Goal: Information Seeking & Learning: Learn about a topic

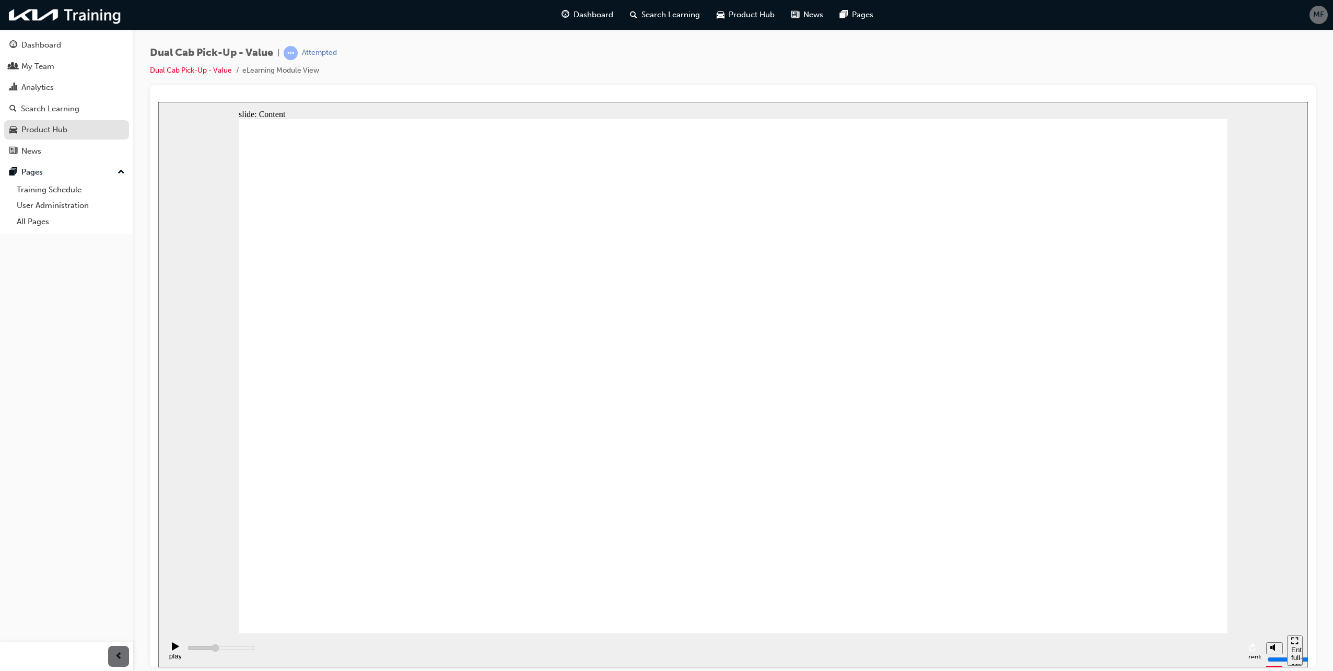
click at [33, 130] on div "Product Hub" at bounding box center [44, 130] width 46 height 12
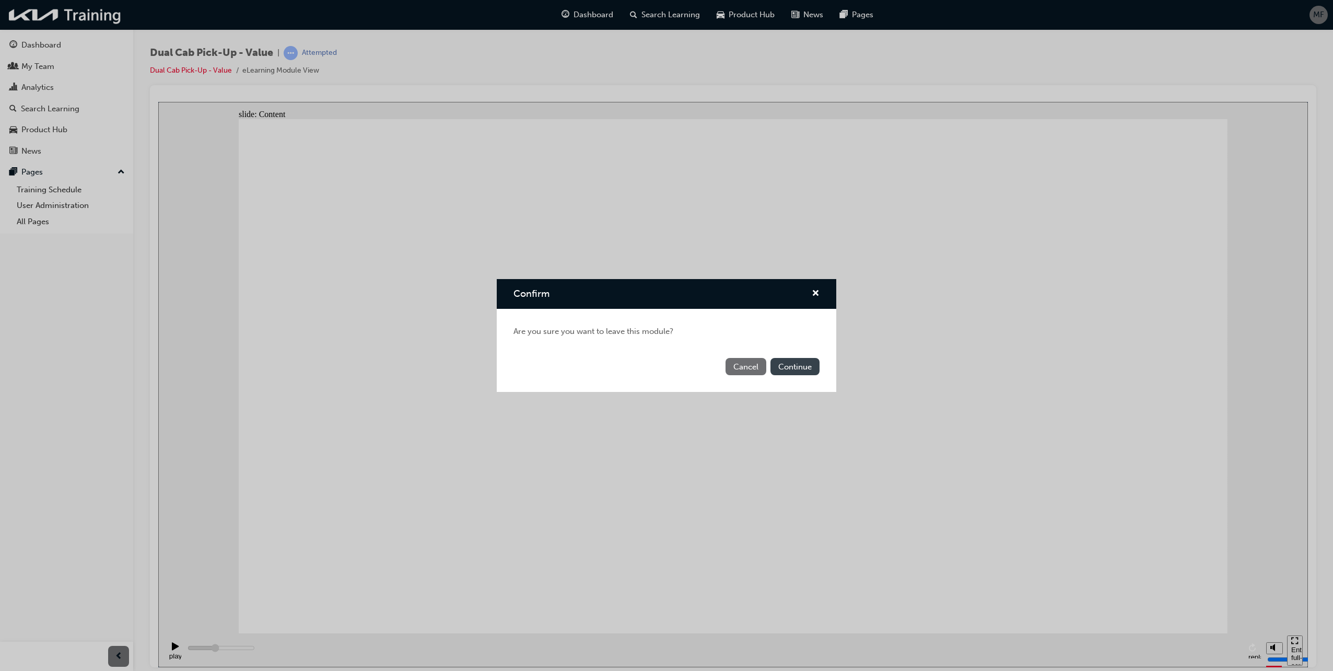
click at [793, 368] on button "Continue" at bounding box center [794, 366] width 49 height 17
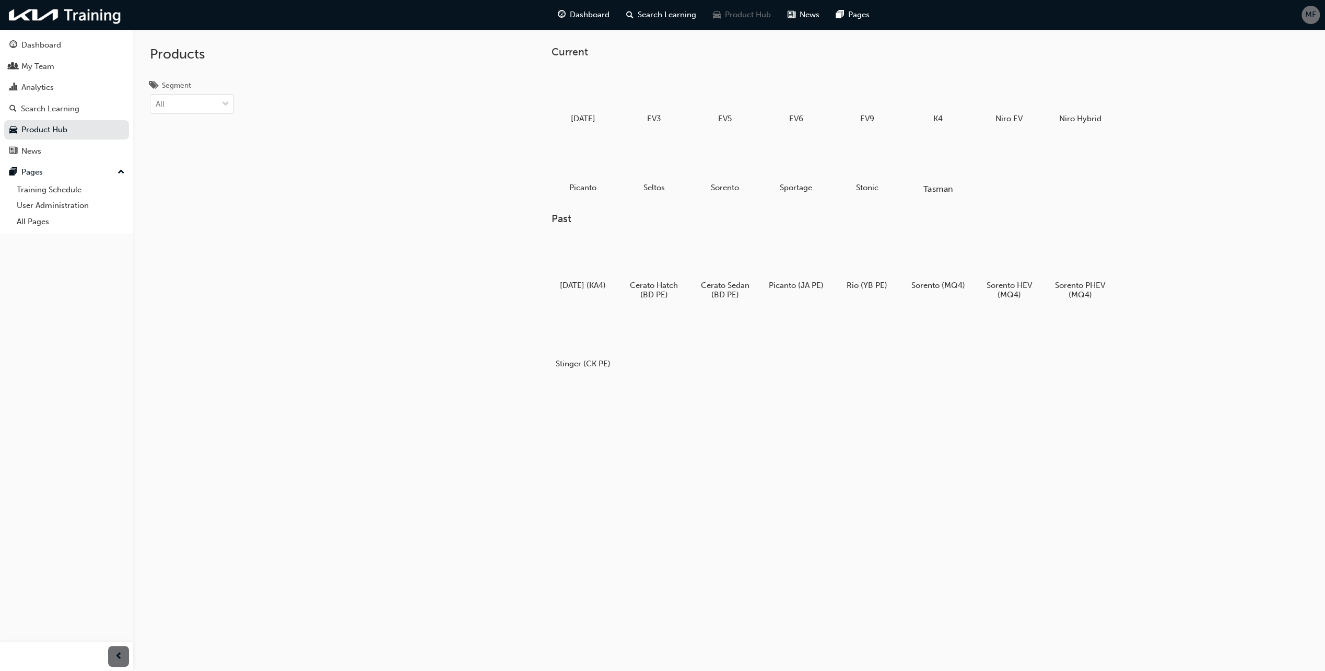
click at [937, 172] on div at bounding box center [938, 159] width 58 height 42
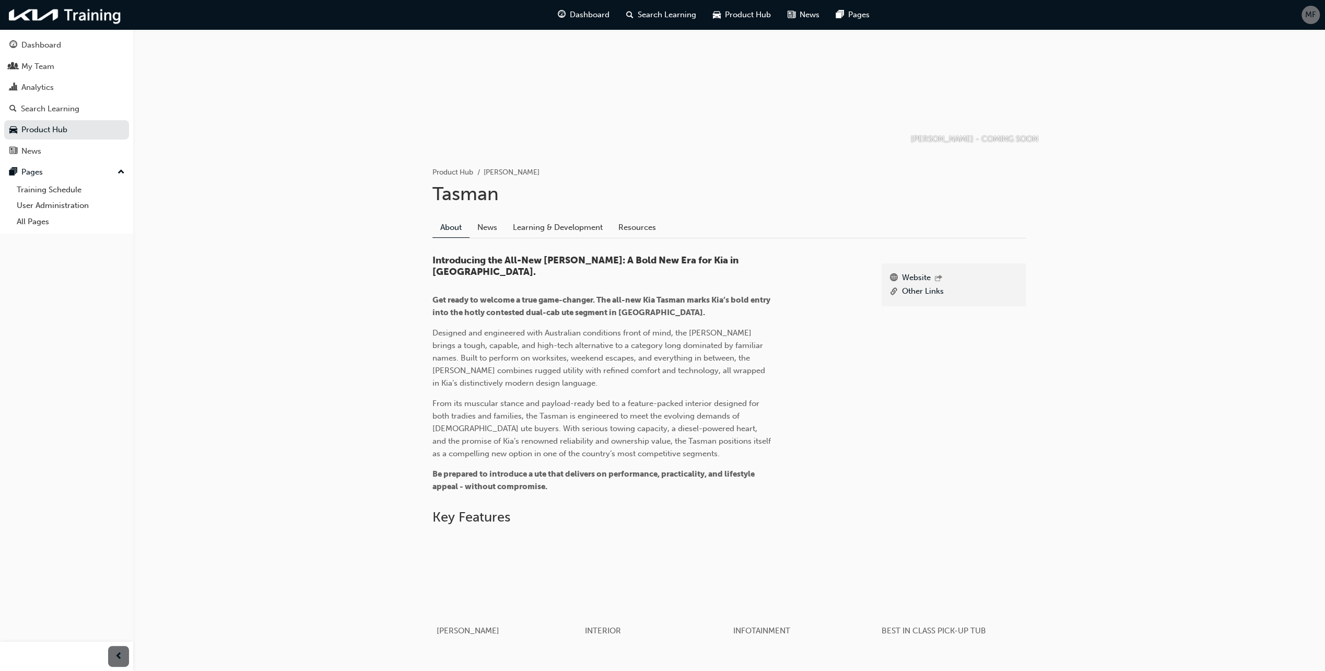
scroll to position [157, 0]
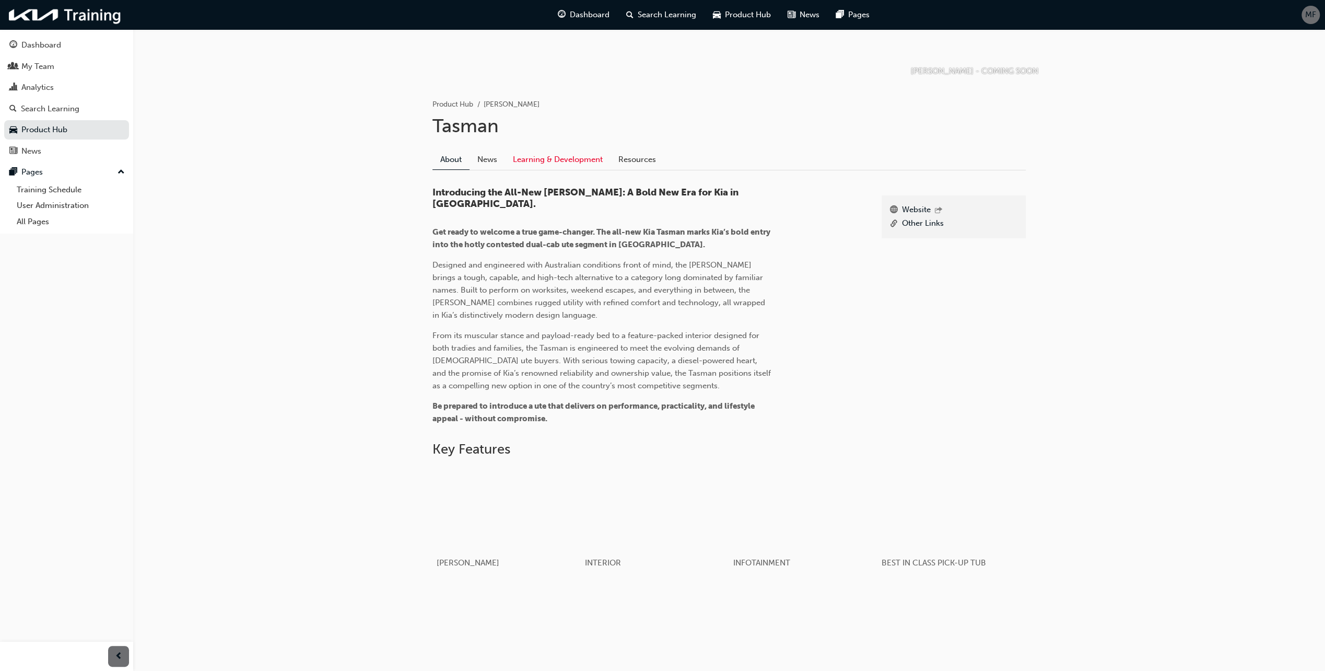
click at [580, 157] on link "Learning & Development" at bounding box center [557, 160] width 105 height 20
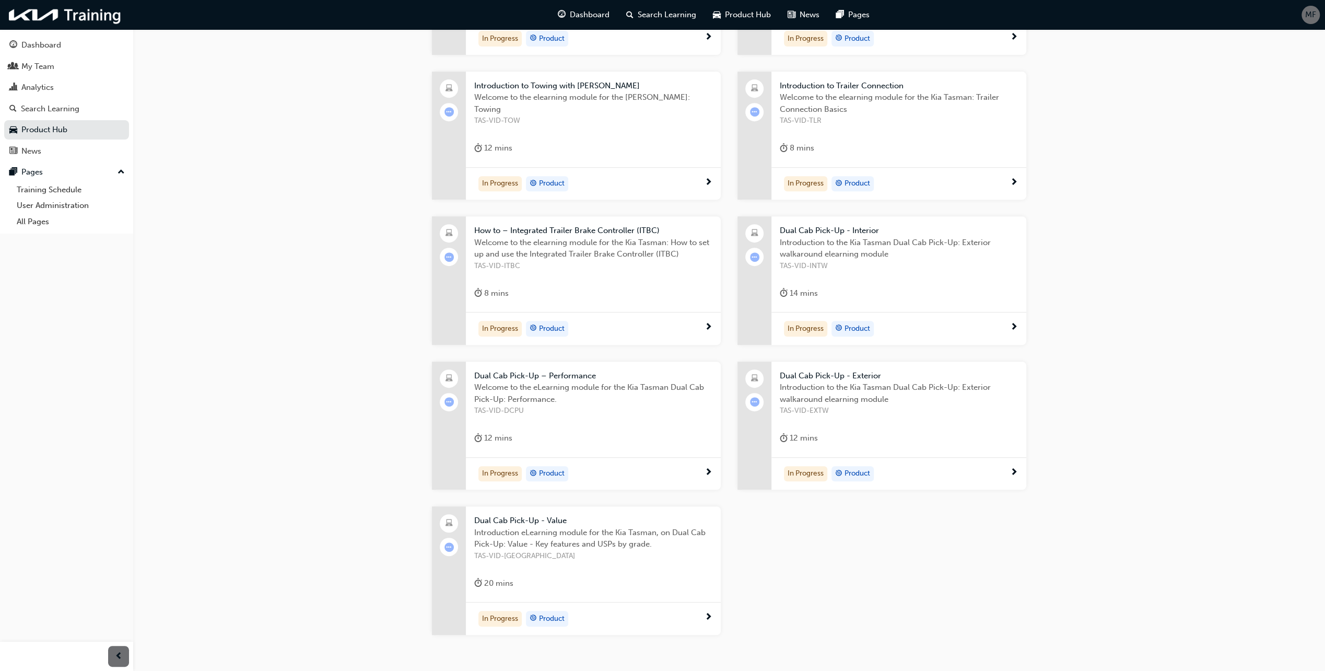
scroll to position [393, 0]
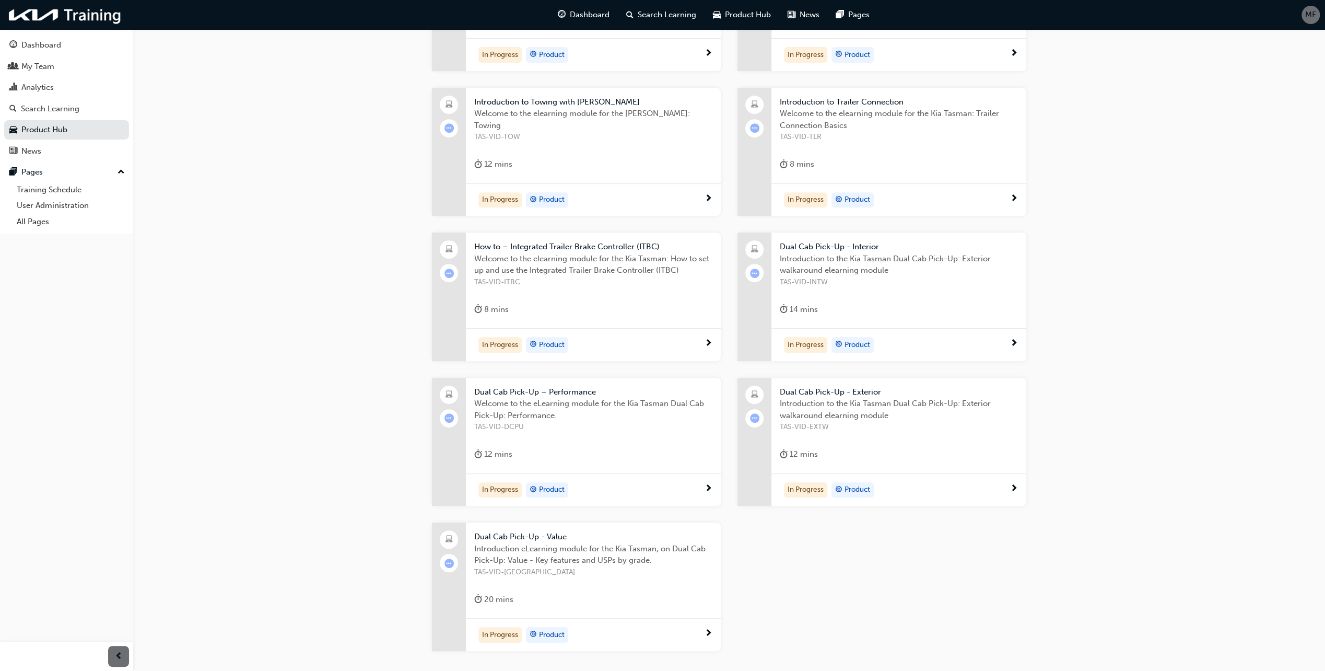
click at [1142, 193] on div "KIA TASMAN - COMING SOON Product Hub KIA Tasman Tasman About News Learning & De…" at bounding box center [729, 169] width 1192 height 1064
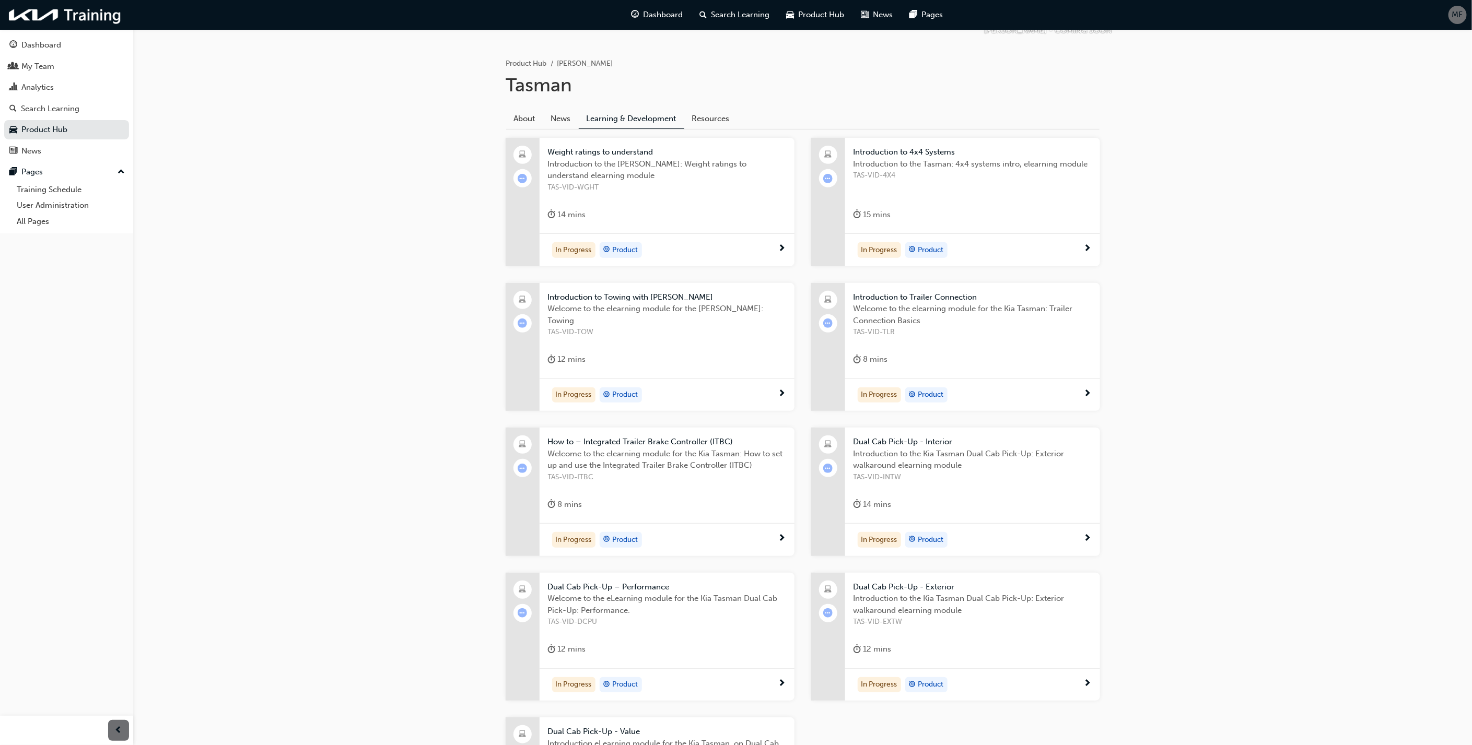
scroll to position [255, 0]
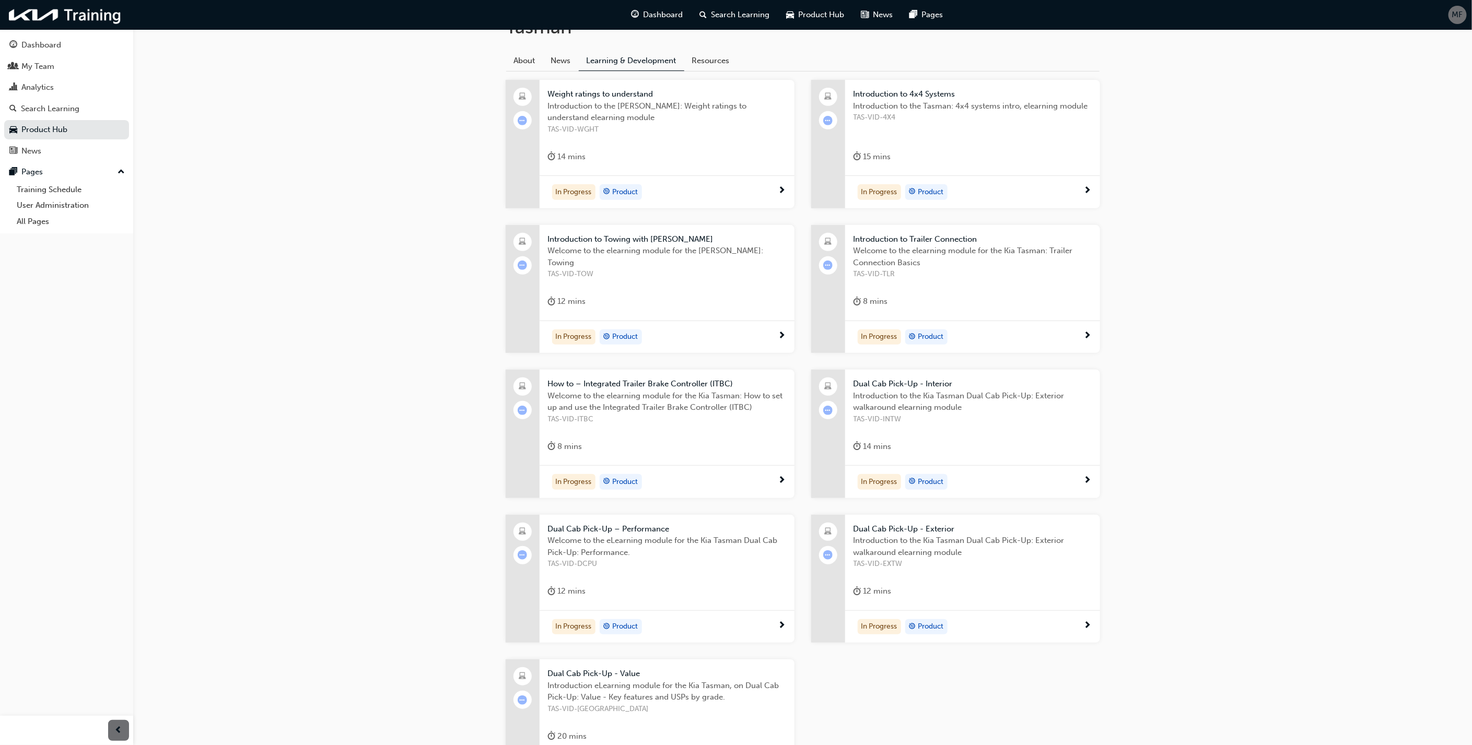
click at [1202, 210] on div "KIA TASMAN - COMING SOON Product Hub KIA Tasman Tasman About News Learning & De…" at bounding box center [802, 306] width 1338 height 1064
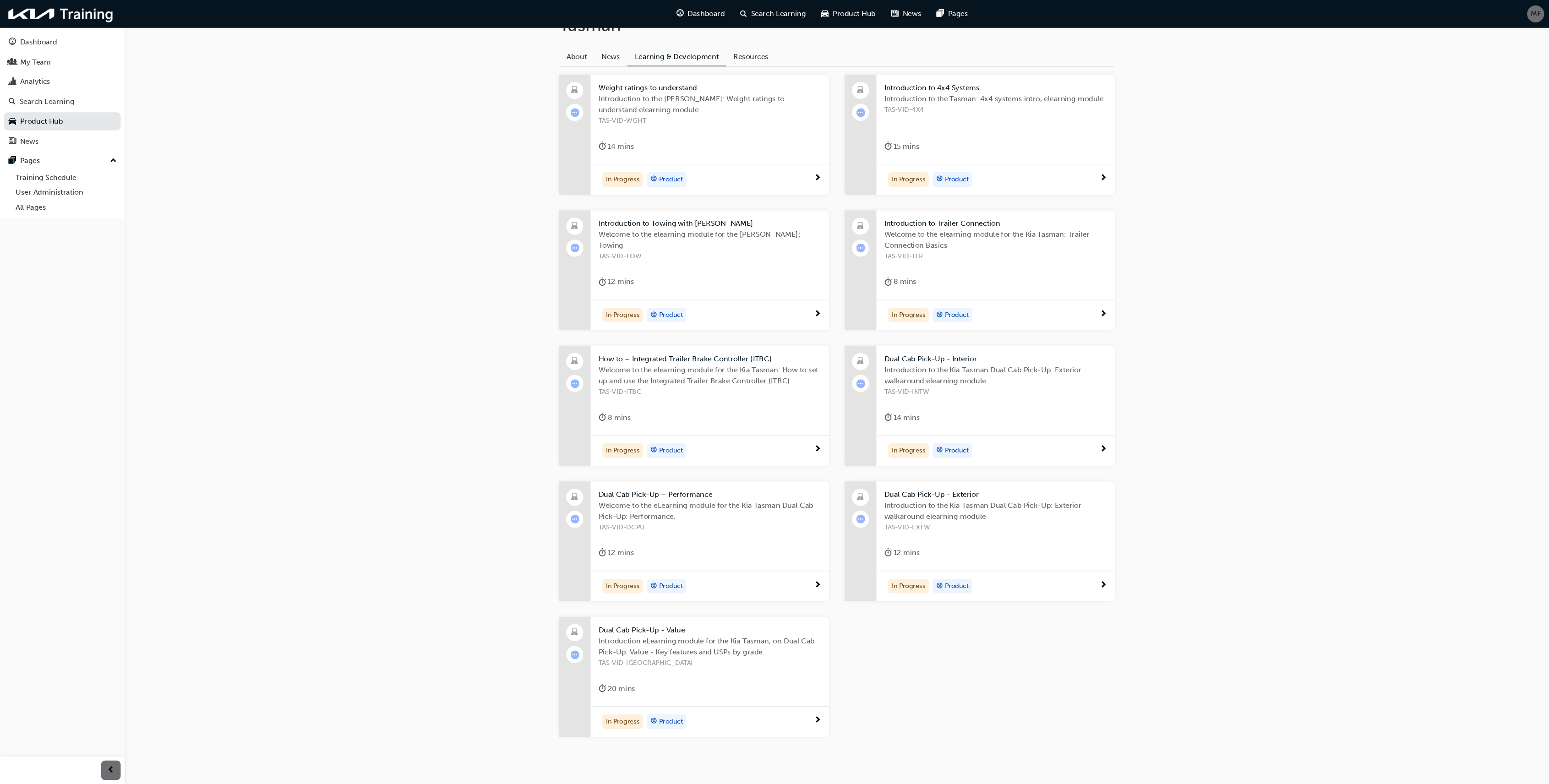
scroll to position [196, 0]
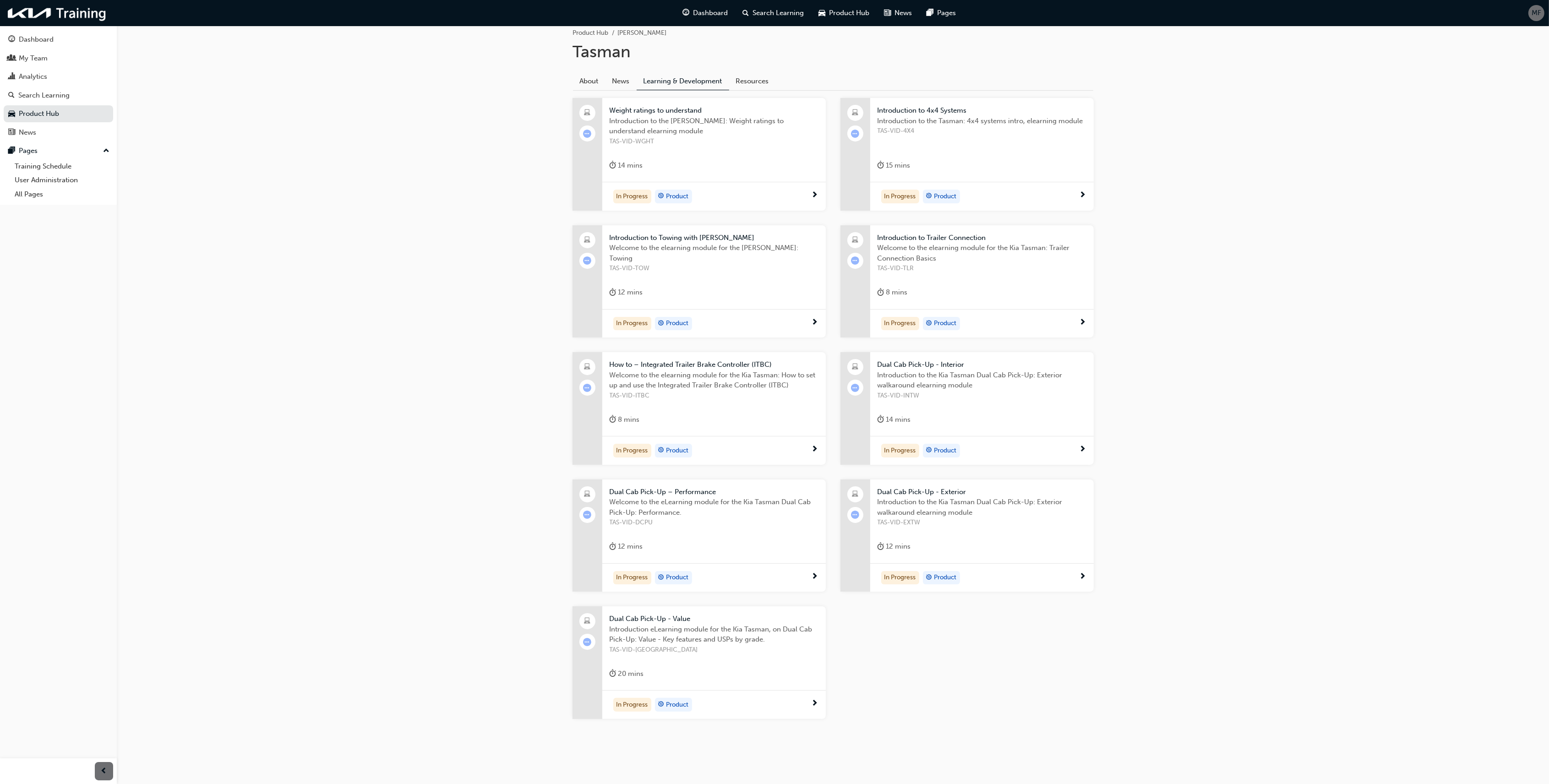
click at [653, 588] on span "Dual Cab Pick-Up - Value" at bounding box center [714, 619] width 209 height 11
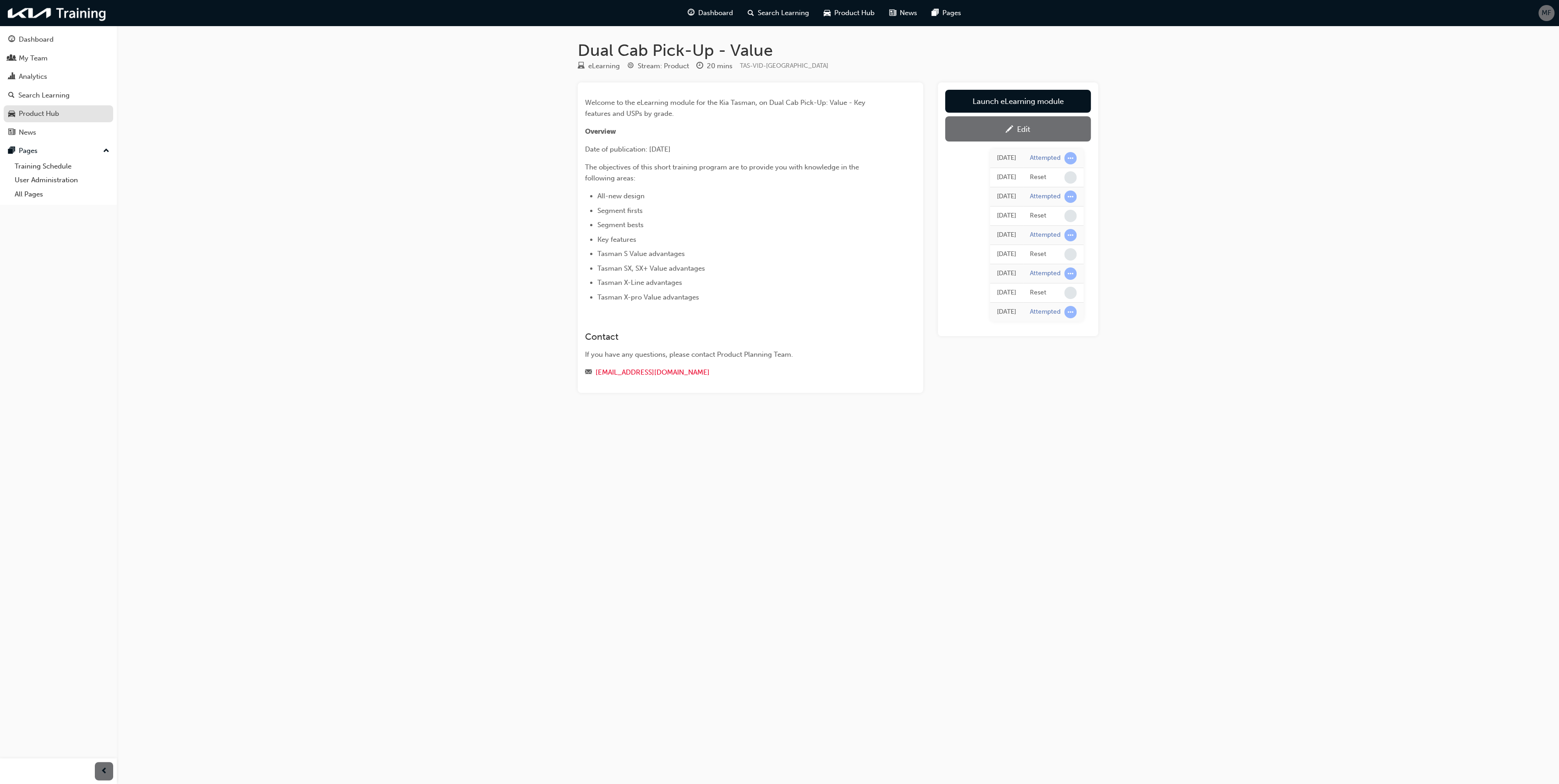
click at [39, 114] on div "Product Hub" at bounding box center [39, 114] width 40 height 11
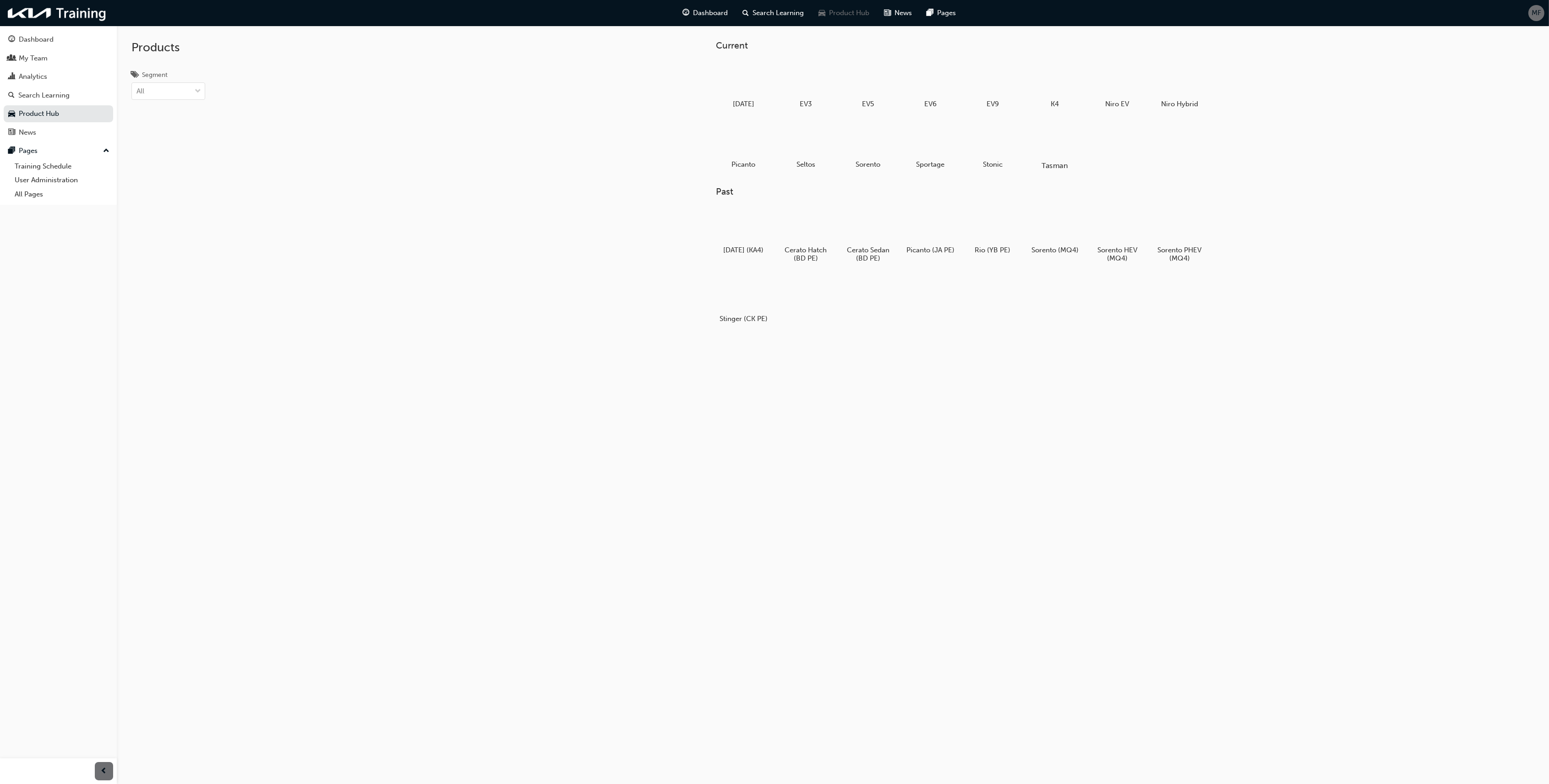
click at [1061, 141] on div at bounding box center [1055, 139] width 51 height 37
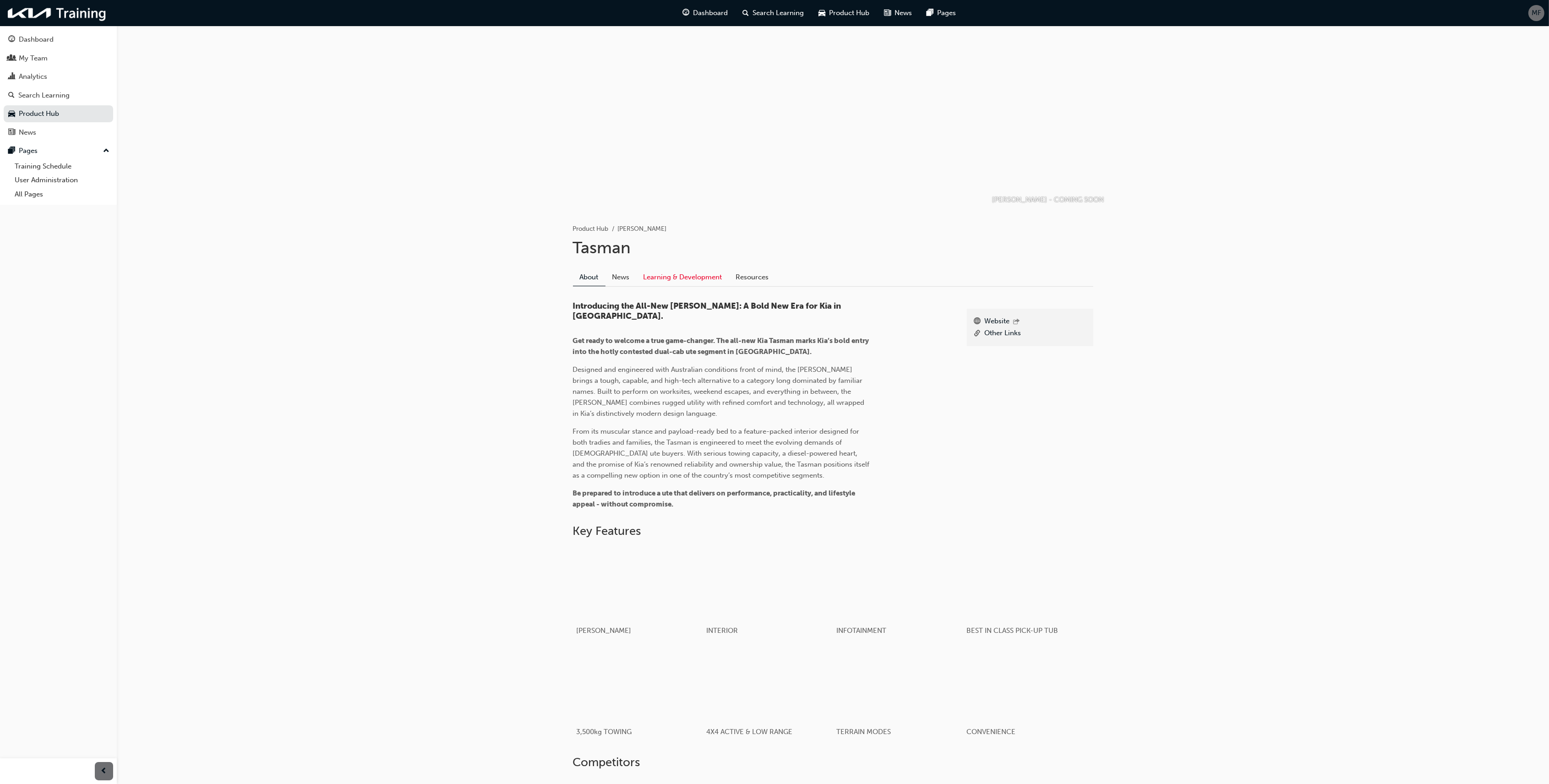
click at [678, 273] on link "Learning & Development" at bounding box center [682, 278] width 92 height 18
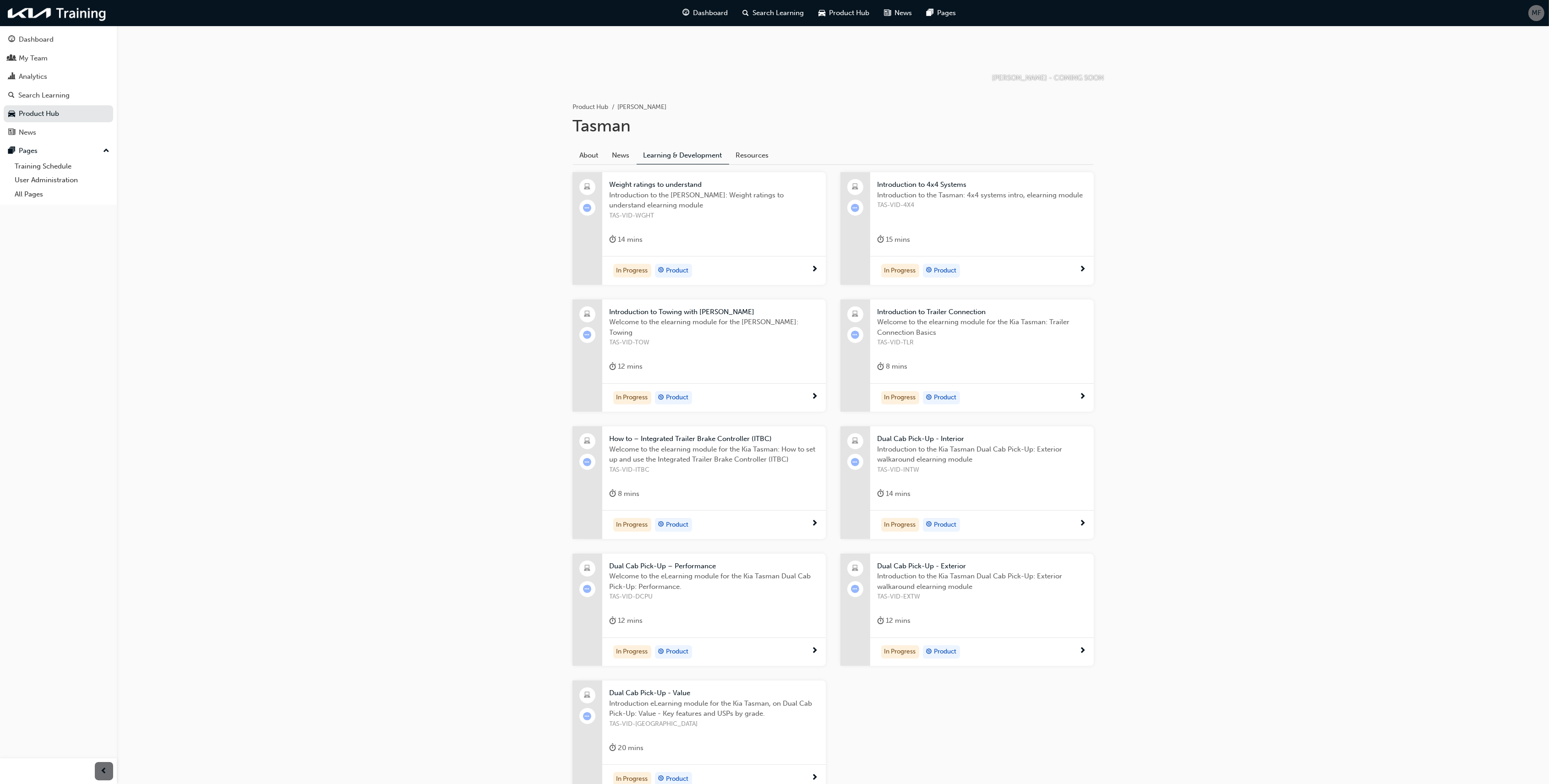
scroll to position [196, 0]
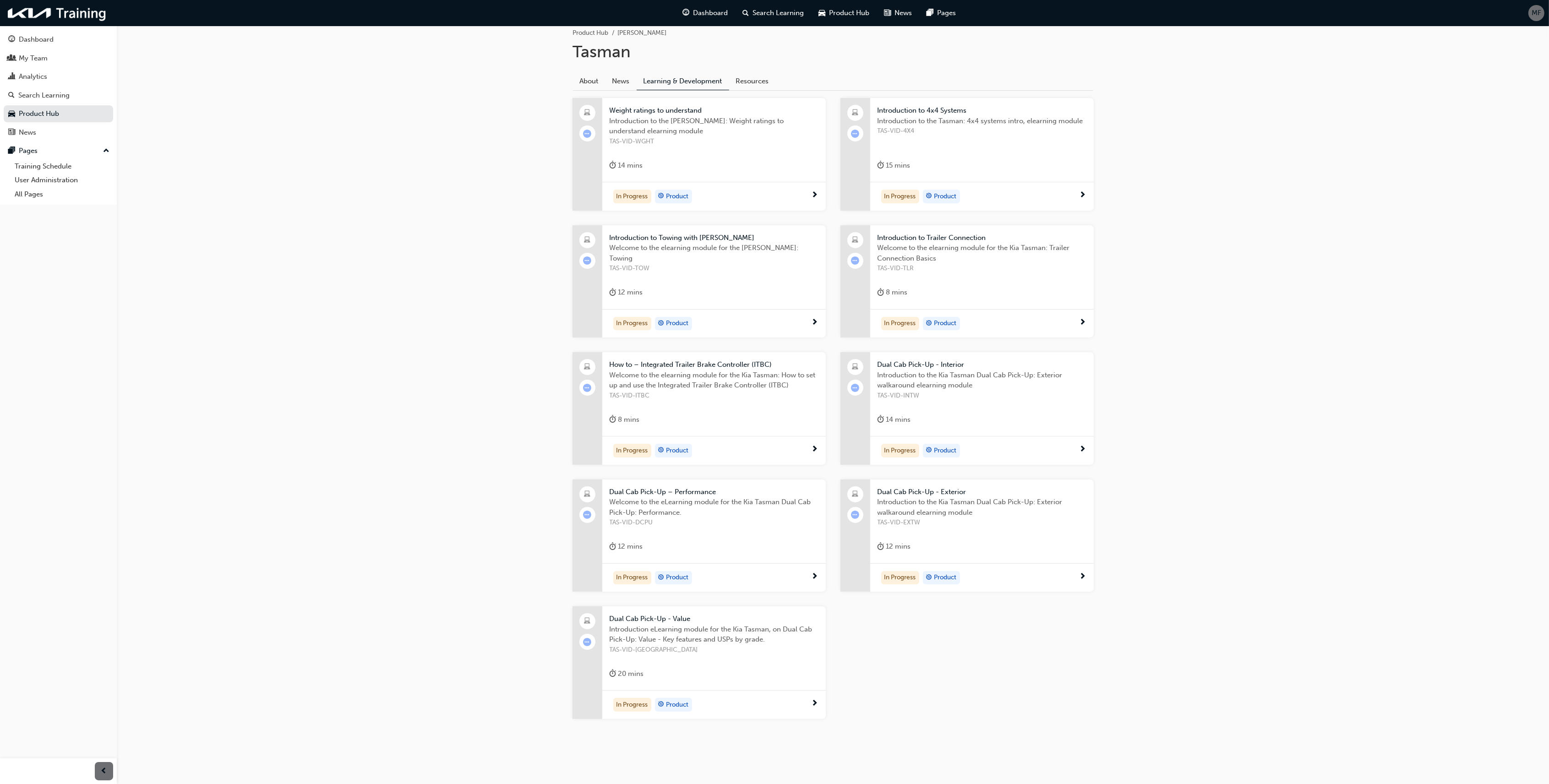
click at [662, 588] on span "Dual Cab Pick-Up - Value" at bounding box center [714, 619] width 209 height 11
